Goal: Transaction & Acquisition: Obtain resource

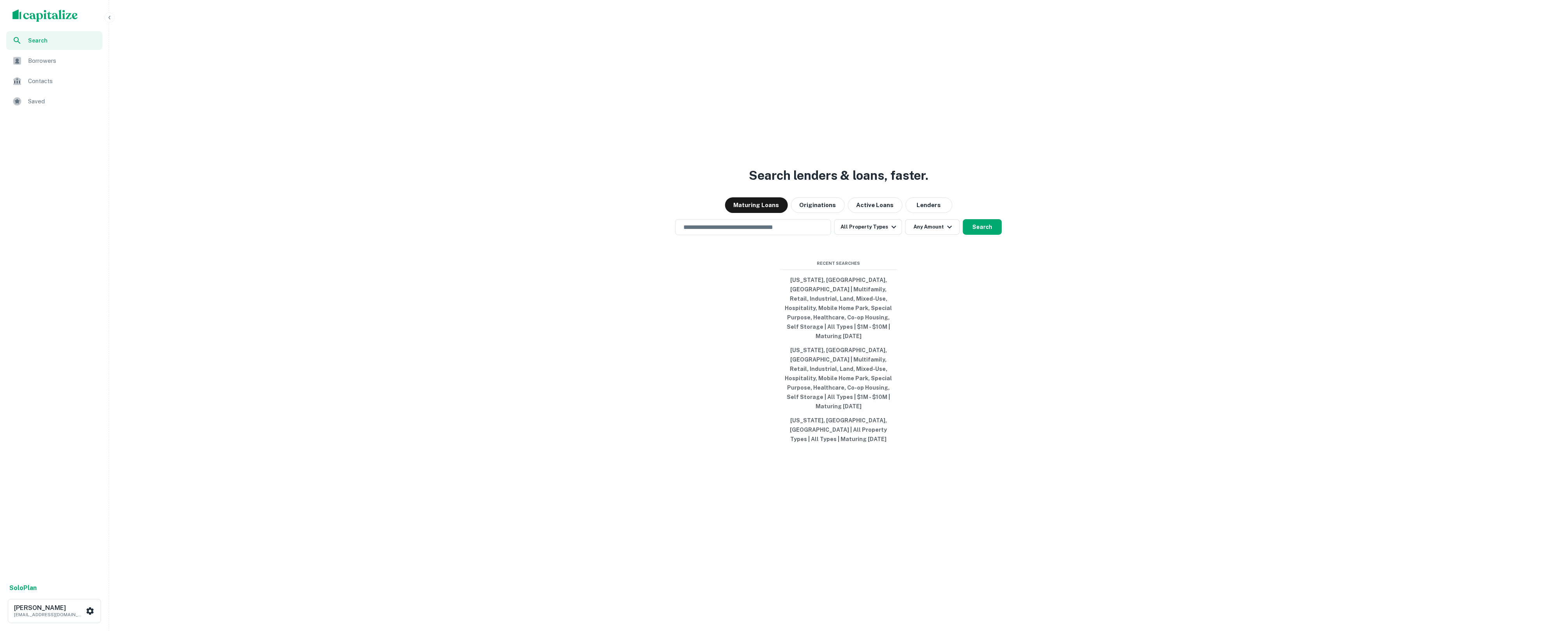
drag, startPoint x: 0, startPoint y: 0, endPoint x: 424, endPoint y: 172, distance: 457.6
click at [427, 173] on div "Search lenders & loans, faster. Maturing Loans Originations Active Loans Lender…" at bounding box center [839, 334] width 1452 height 631
click at [47, 71] on ul "Search Borrowers Contacts Saved" at bounding box center [54, 71] width 109 height 81
click at [47, 63] on span "Borrowers" at bounding box center [63, 61] width 70 height 9
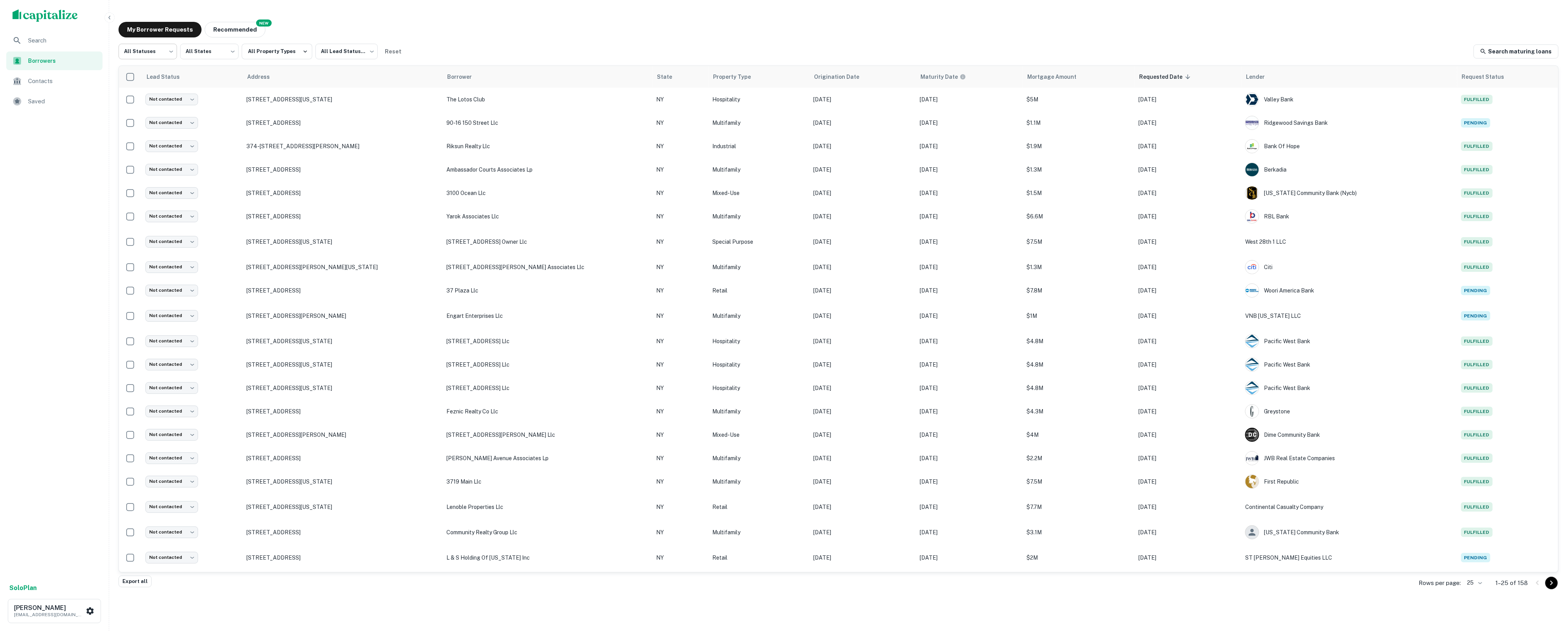
click at [158, 57] on body "Search Borrowers Contacts Saved Solo Plan Soren Craig soren+spectra@capitalize.…" at bounding box center [784, 315] width 1568 height 631
click at [150, 102] on li "Fulfilled" at bounding box center [148, 100] width 59 height 14
type input "*********"
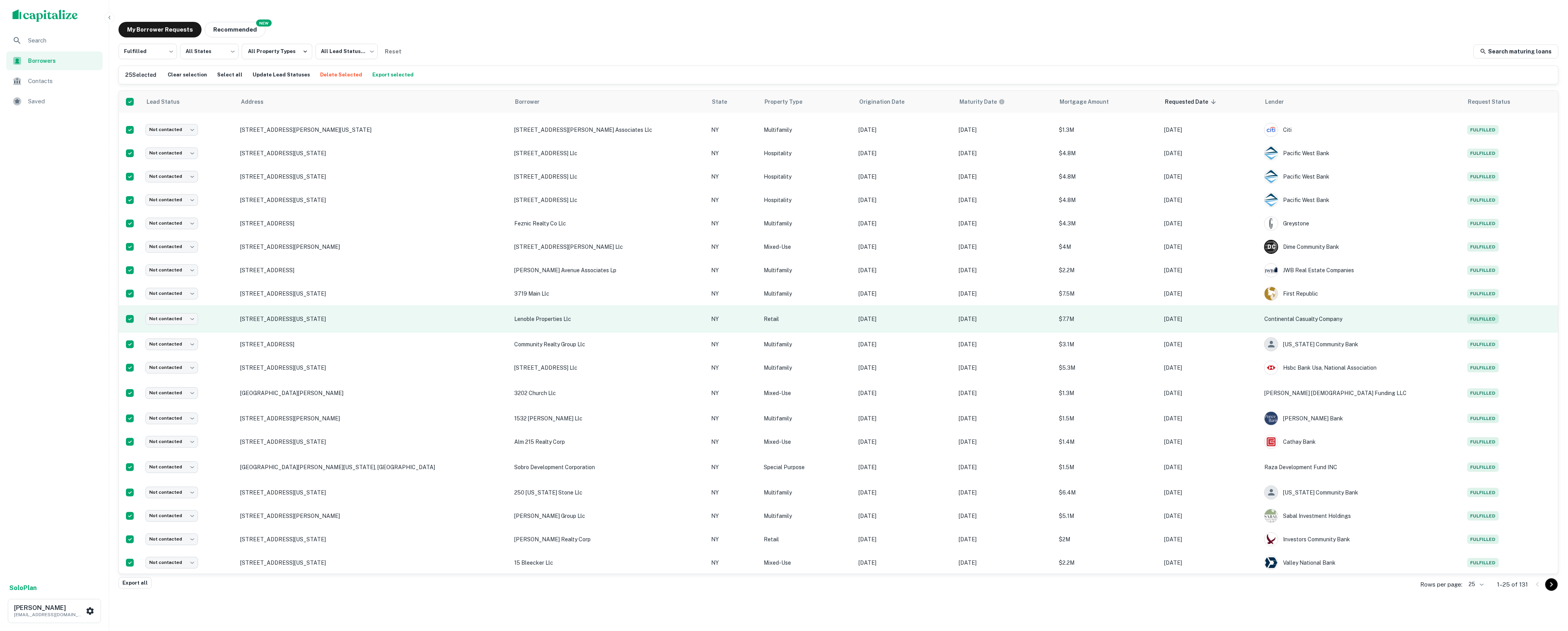
scroll to position [138, 0]
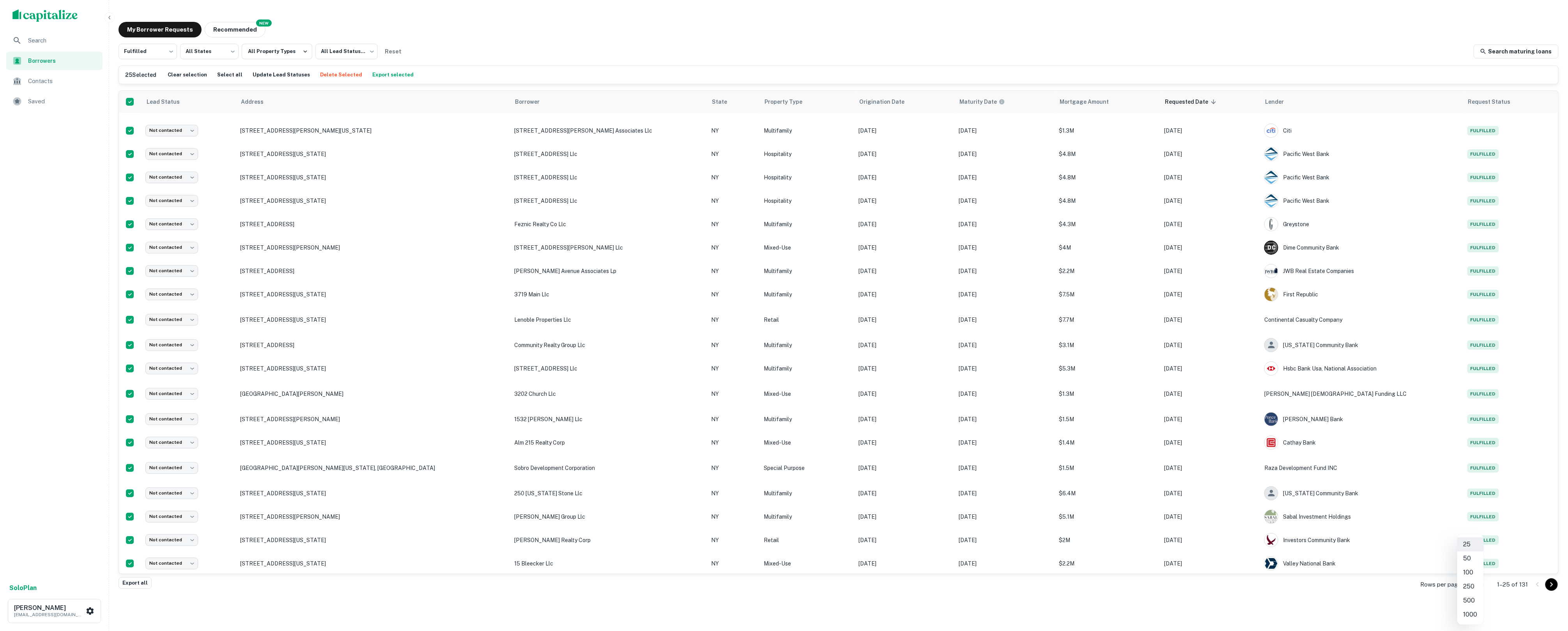
click at [1471, 581] on body "Search Borrowers Contacts Saved Solo Plan Soren Craig soren+spectra@capitalize.…" at bounding box center [784, 315] width 1568 height 631
click at [1477, 574] on li "100" at bounding box center [1470, 573] width 26 height 14
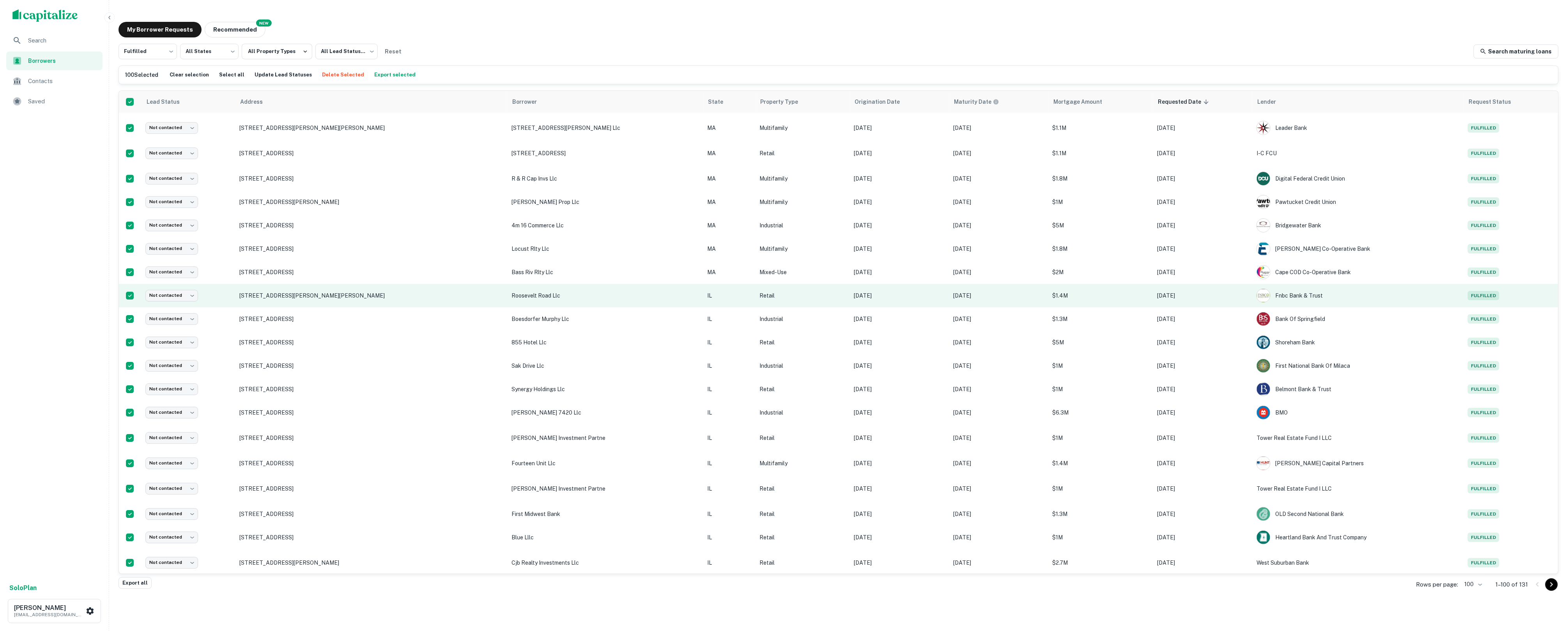
scroll to position [1919, 0]
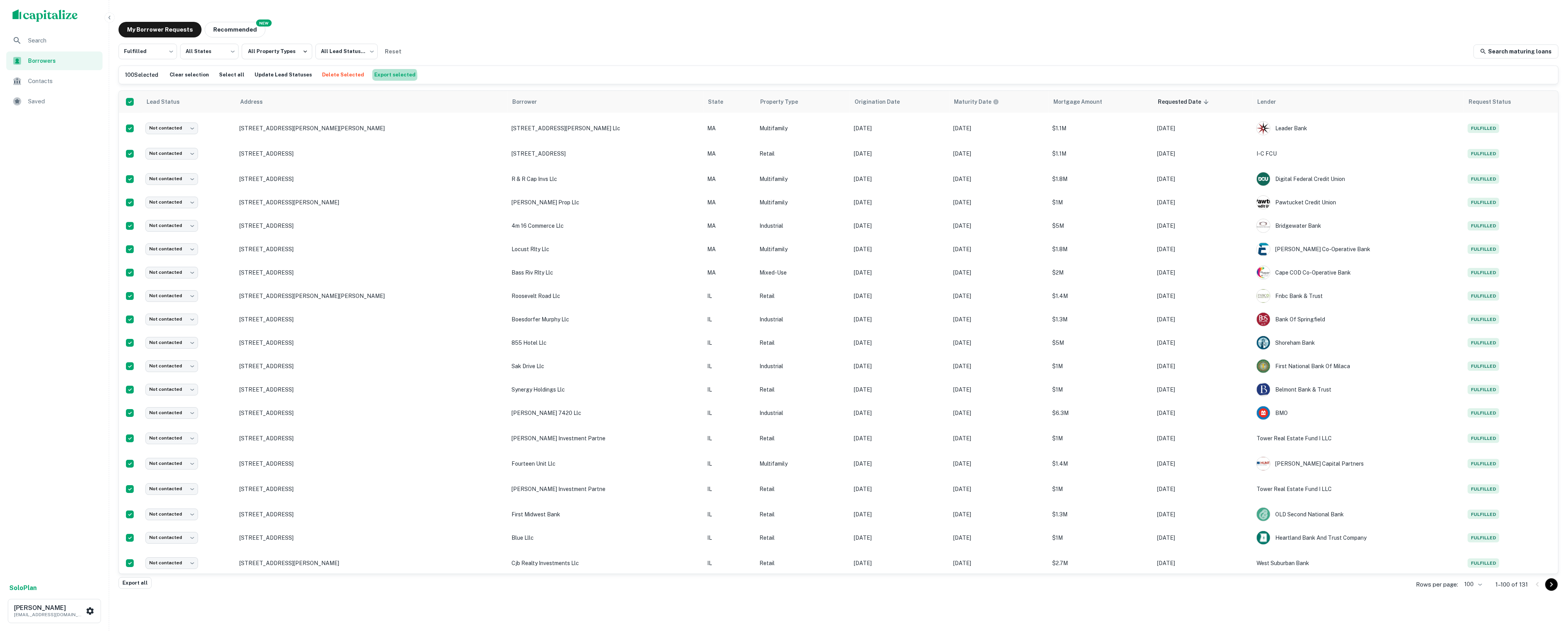
click at [381, 76] on button "Export selected" at bounding box center [395, 75] width 45 height 12
click at [80, 608] on h6 "[PERSON_NAME]" at bounding box center [49, 608] width 70 height 6
click at [63, 528] on li "Logout" at bounding box center [57, 525] width 84 height 14
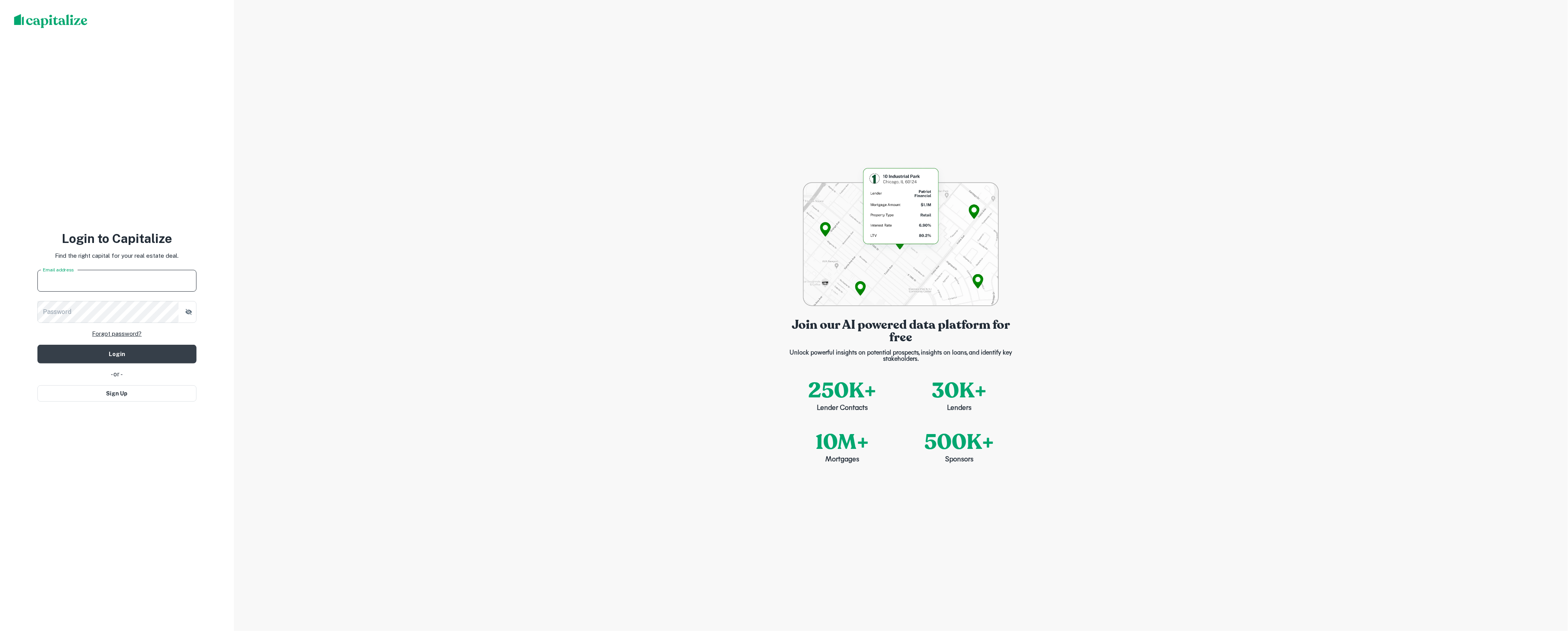
drag, startPoint x: 952, startPoint y: 269, endPoint x: 942, endPoint y: 274, distance: 11.2
click at [952, 269] on img at bounding box center [901, 236] width 196 height 140
